Goal: Transaction & Acquisition: Purchase product/service

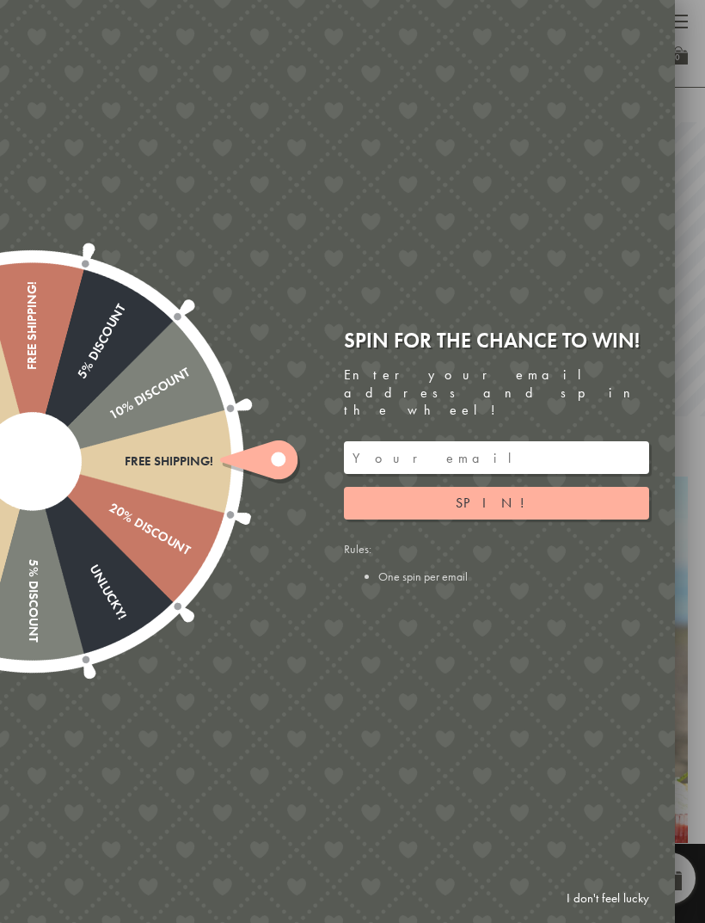
click at [657, 22] on div "Free shipping! 20% Discount Unlucky! 5% Discount 10% Discount Unlucky! 15% Disc…" at bounding box center [240, 461] width 869 height 923
click at [627, 890] on link "I don't feel lucky" at bounding box center [608, 899] width 100 height 32
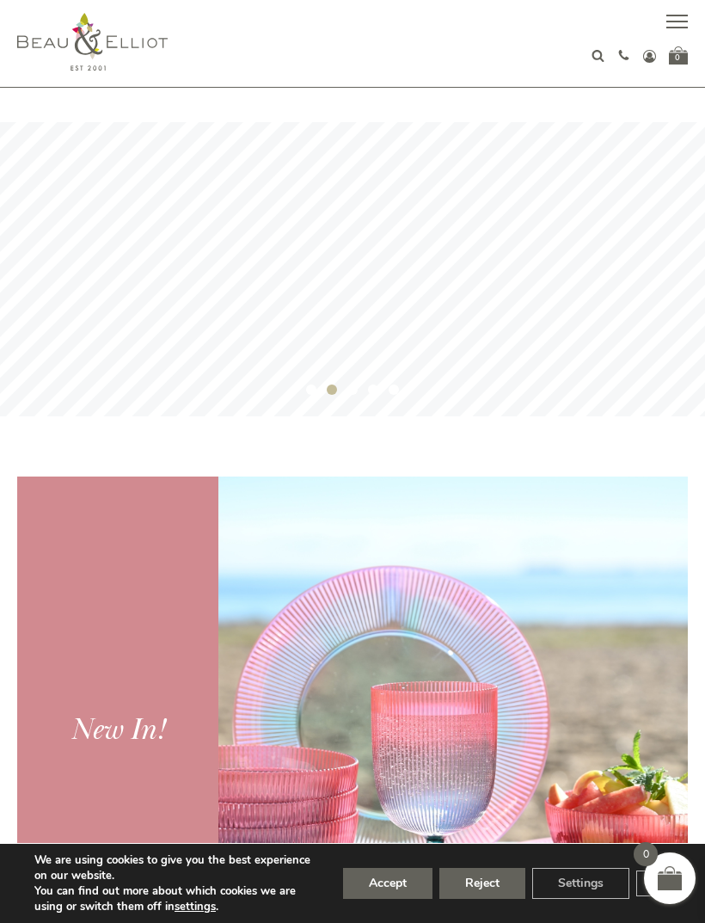
click at [675, 22] on button "button" at bounding box center [678, 24] width 22 height 22
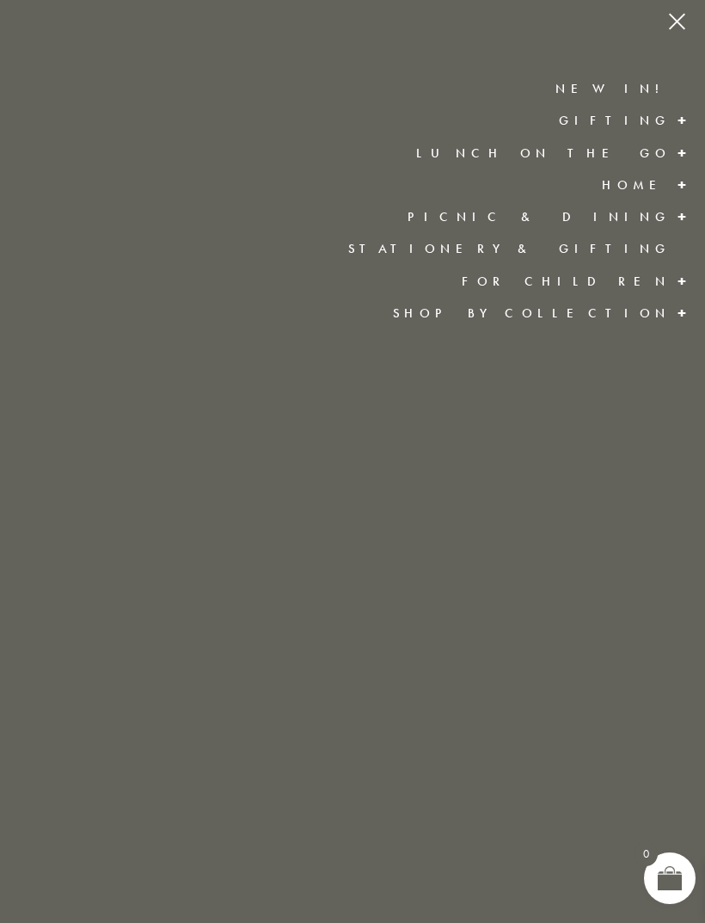
click at [657, 159] on link "Lunch On The Go" at bounding box center [543, 153] width 255 height 17
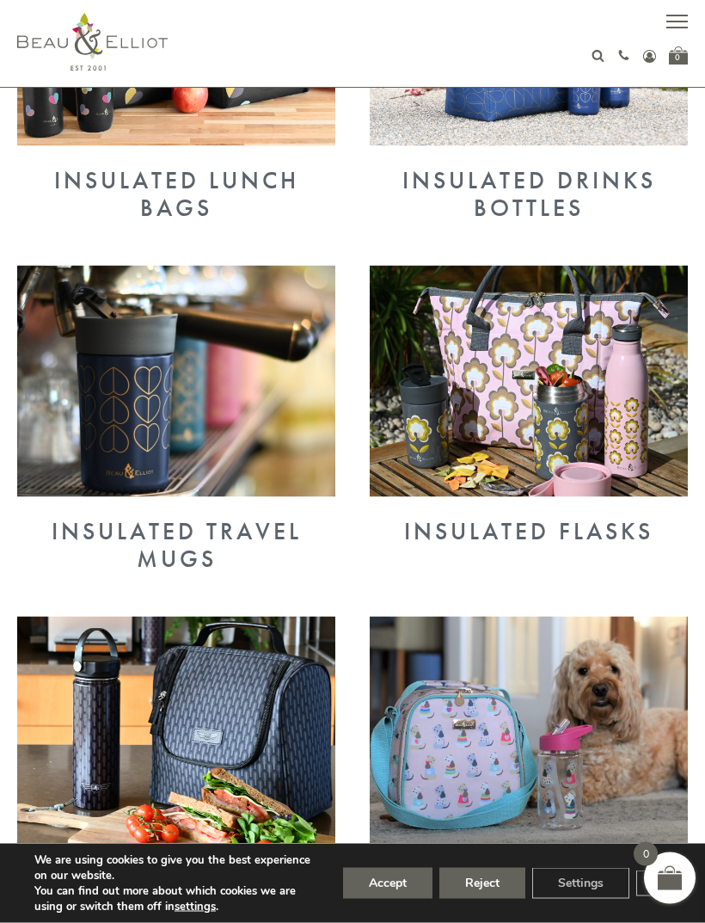
scroll to position [579, 0]
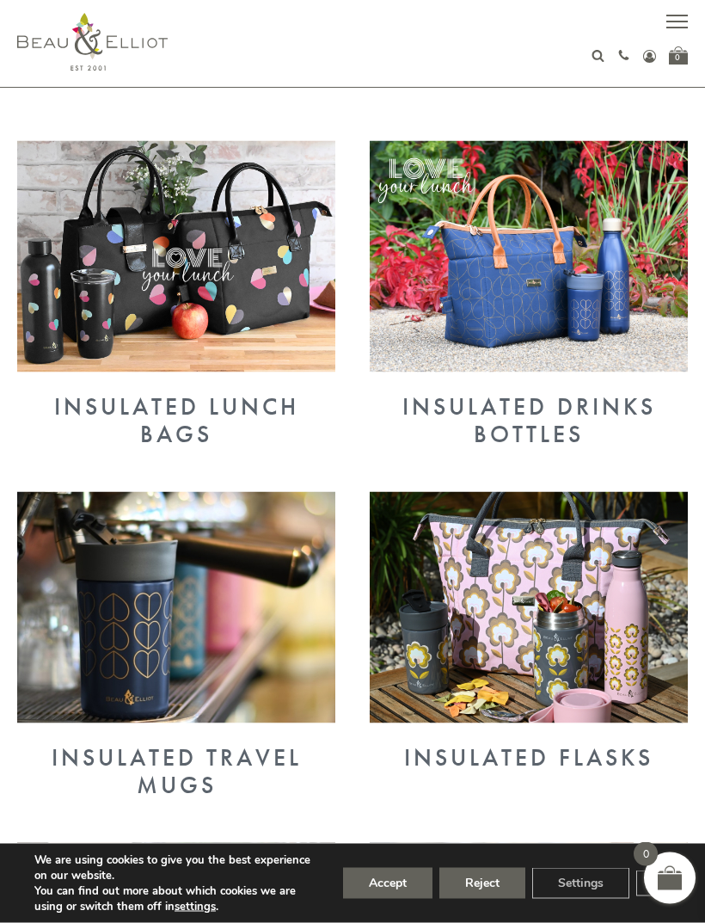
click at [233, 316] on img at bounding box center [176, 256] width 318 height 231
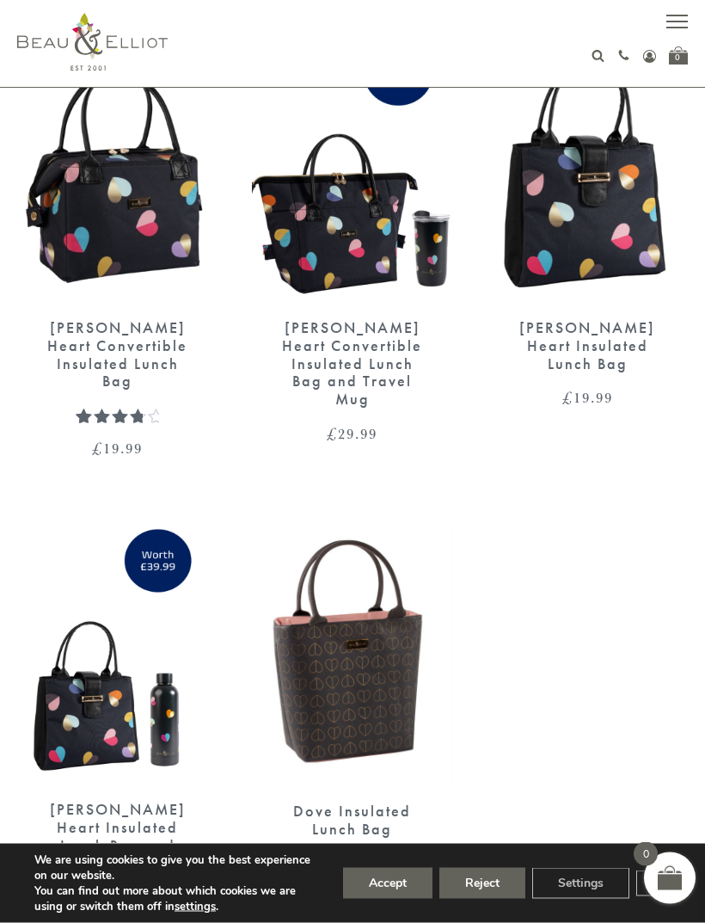
scroll to position [3237, 0]
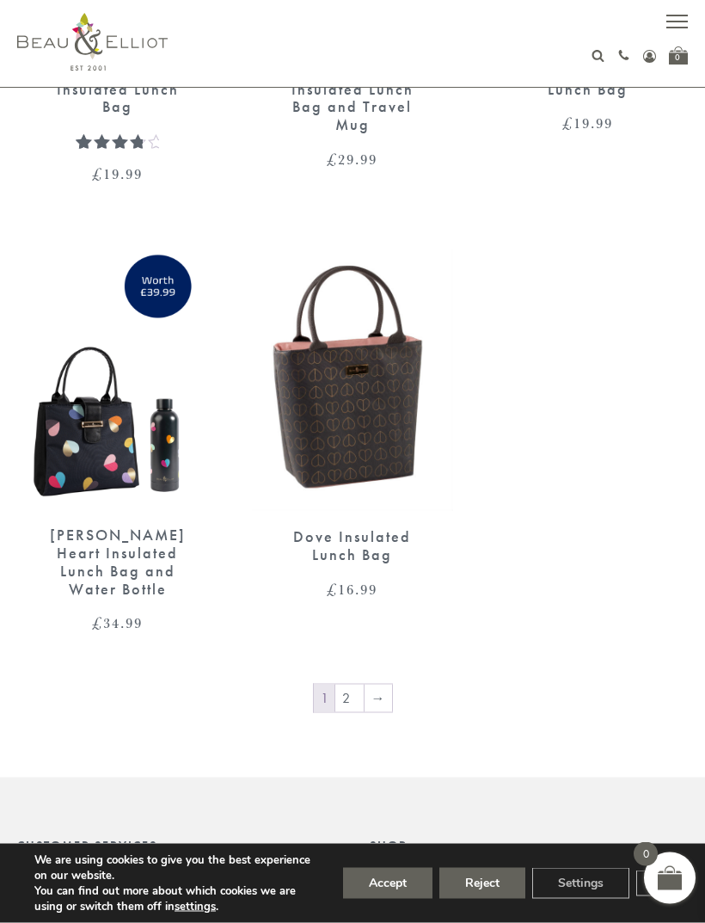
click at [383, 685] on link "→" at bounding box center [379, 699] width 28 height 28
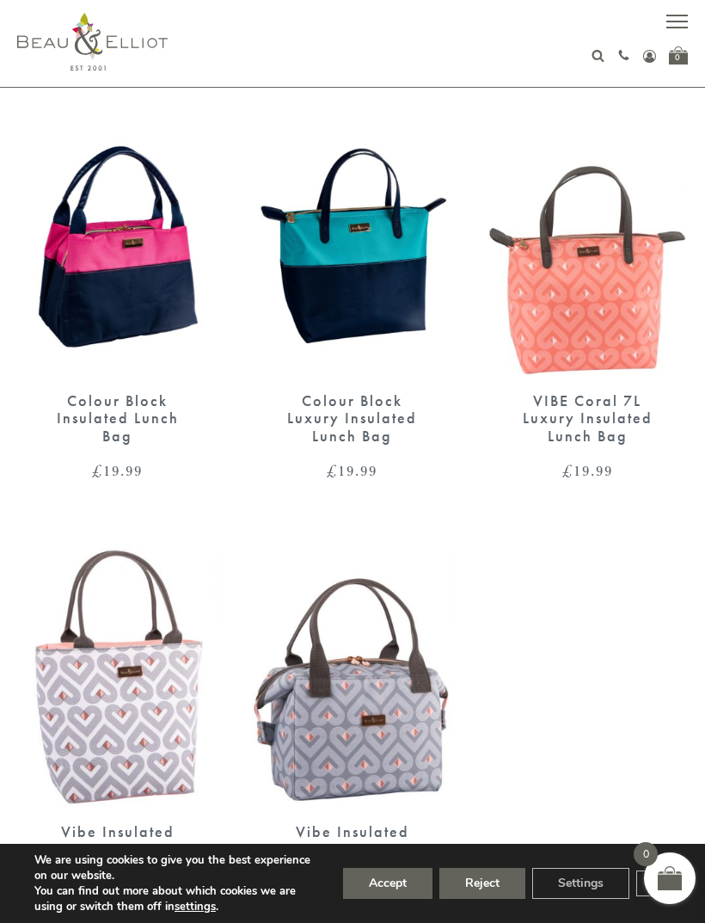
scroll to position [1070, 0]
